Goal: Task Accomplishment & Management: Manage account settings

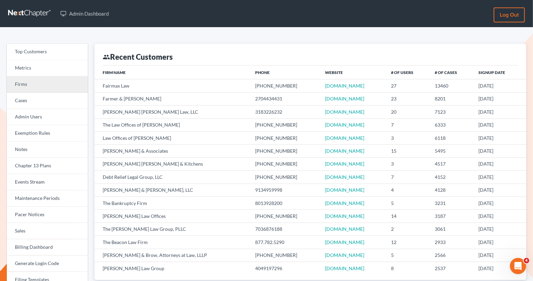
click at [38, 81] on link "Firms" at bounding box center [47, 84] width 81 height 16
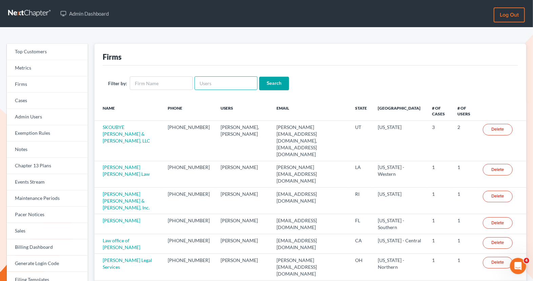
click at [200, 81] on input "text" at bounding box center [225, 83] width 63 height 14
paste input "[EMAIL_ADDRESS][DOMAIN_NAME]"
type input "[EMAIL_ADDRESS][DOMAIN_NAME]"
click at [273, 85] on input "Search" at bounding box center [274, 84] width 30 height 14
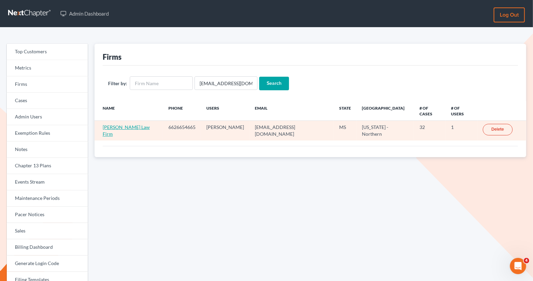
click at [116, 124] on link "[PERSON_NAME] Law Firm" at bounding box center [126, 130] width 47 height 13
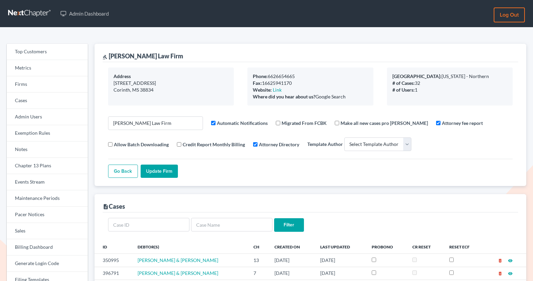
select select
